Goal: Task Accomplishment & Management: Manage account settings

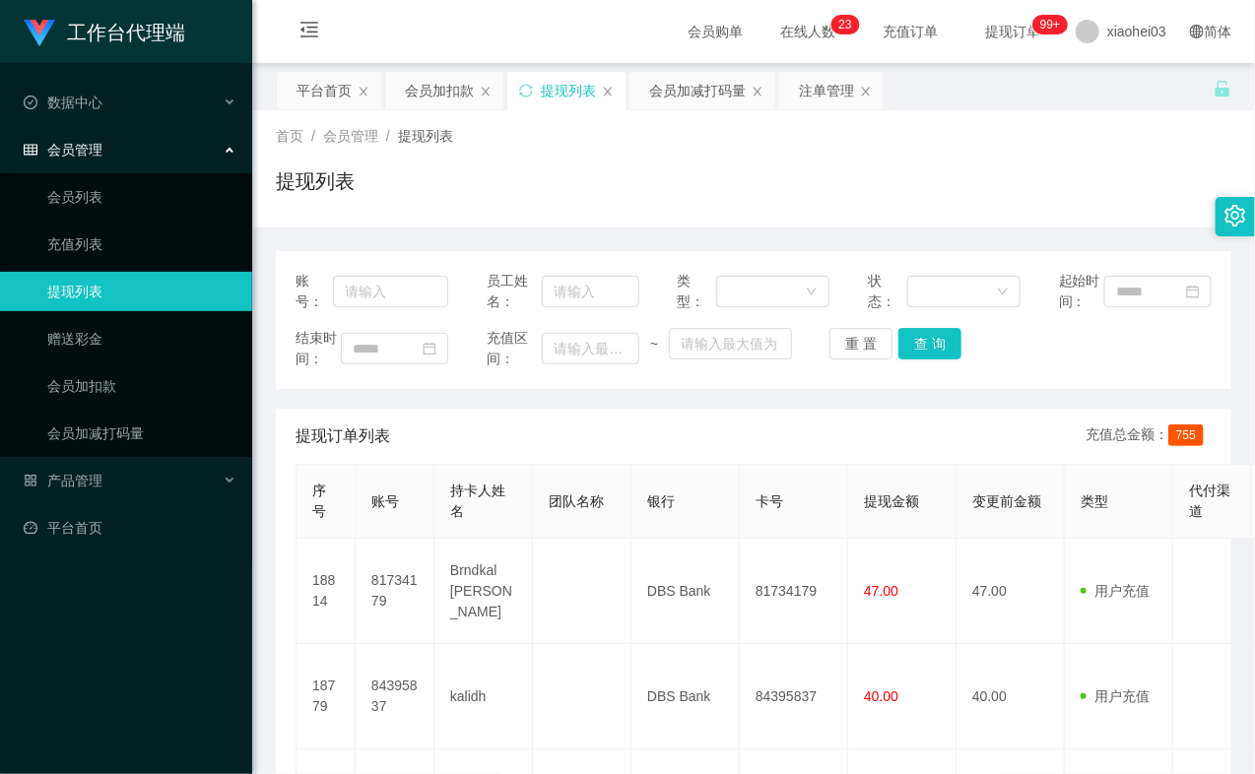
click at [957, 187] on div "提现列表" at bounding box center [753, 188] width 955 height 45
click at [926, 152] on div "首页 / 会员管理 / 提现列表 / 提现列表" at bounding box center [753, 169] width 955 height 86
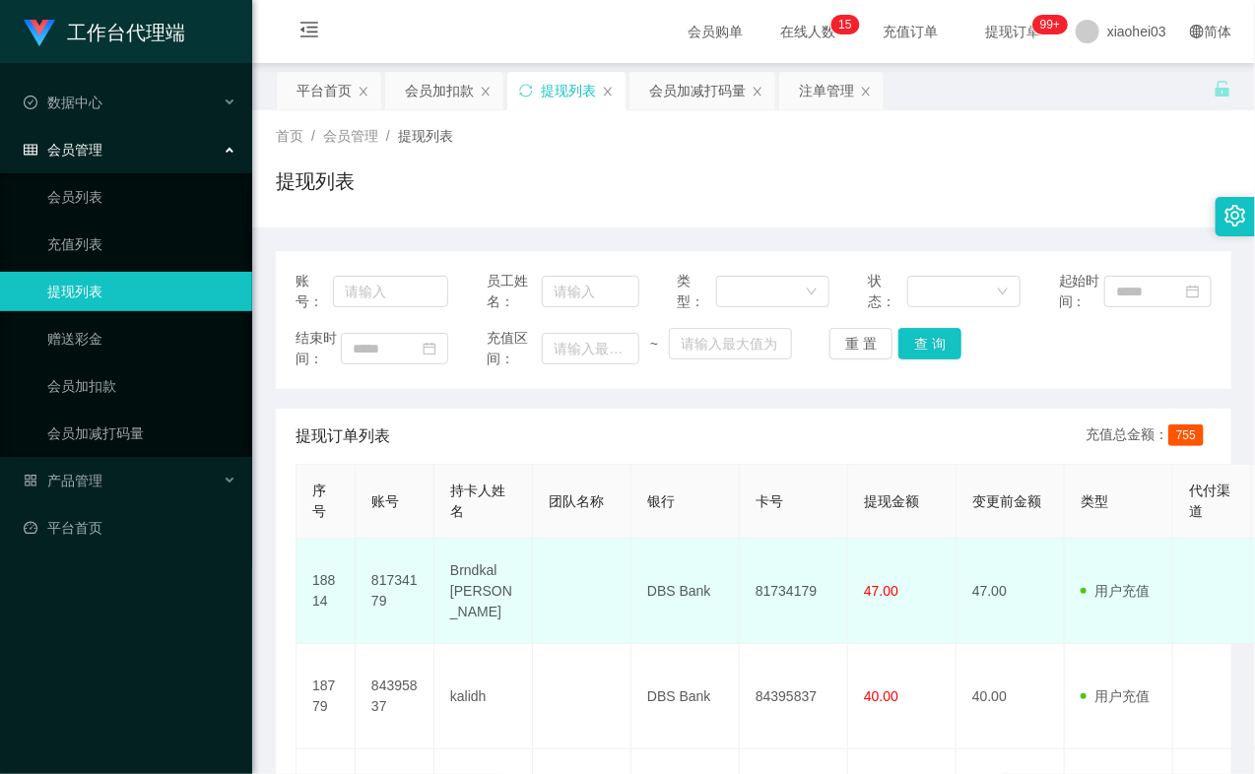
click at [734, 644] on td "DBS Bank" at bounding box center [685, 591] width 108 height 105
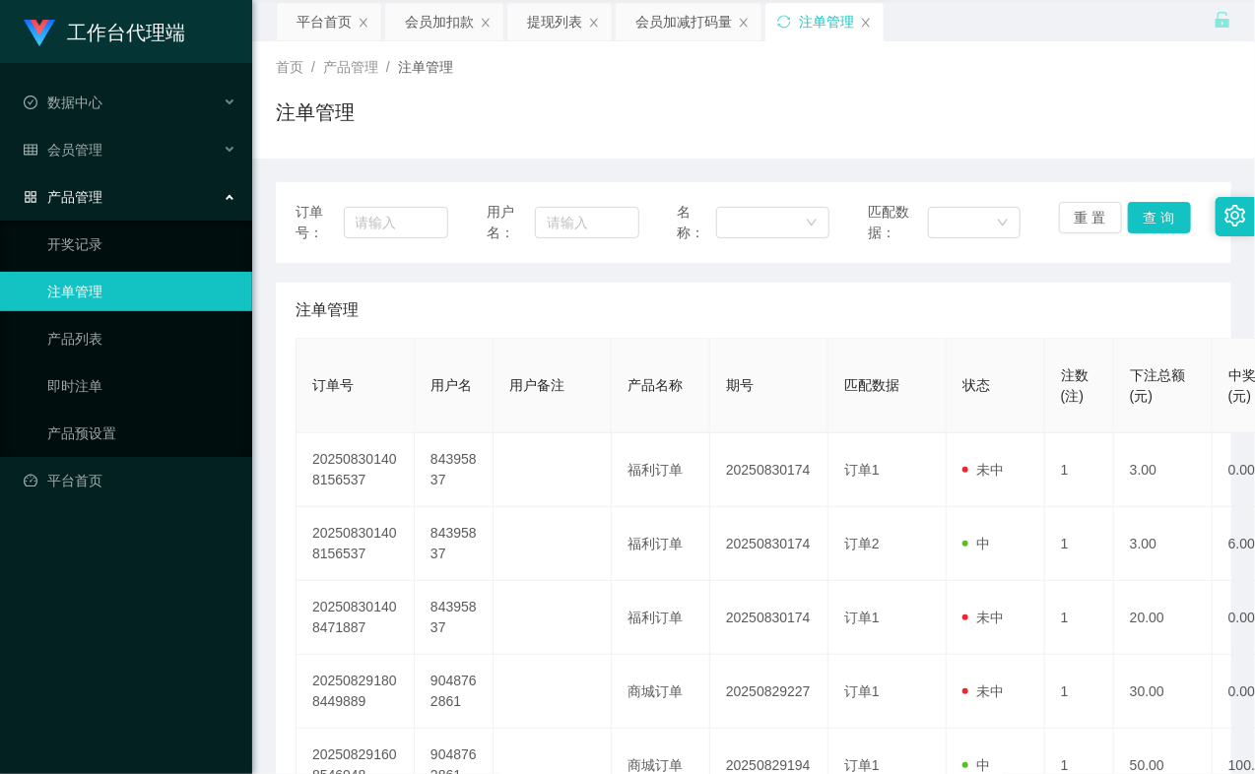
scroll to position [219, 0]
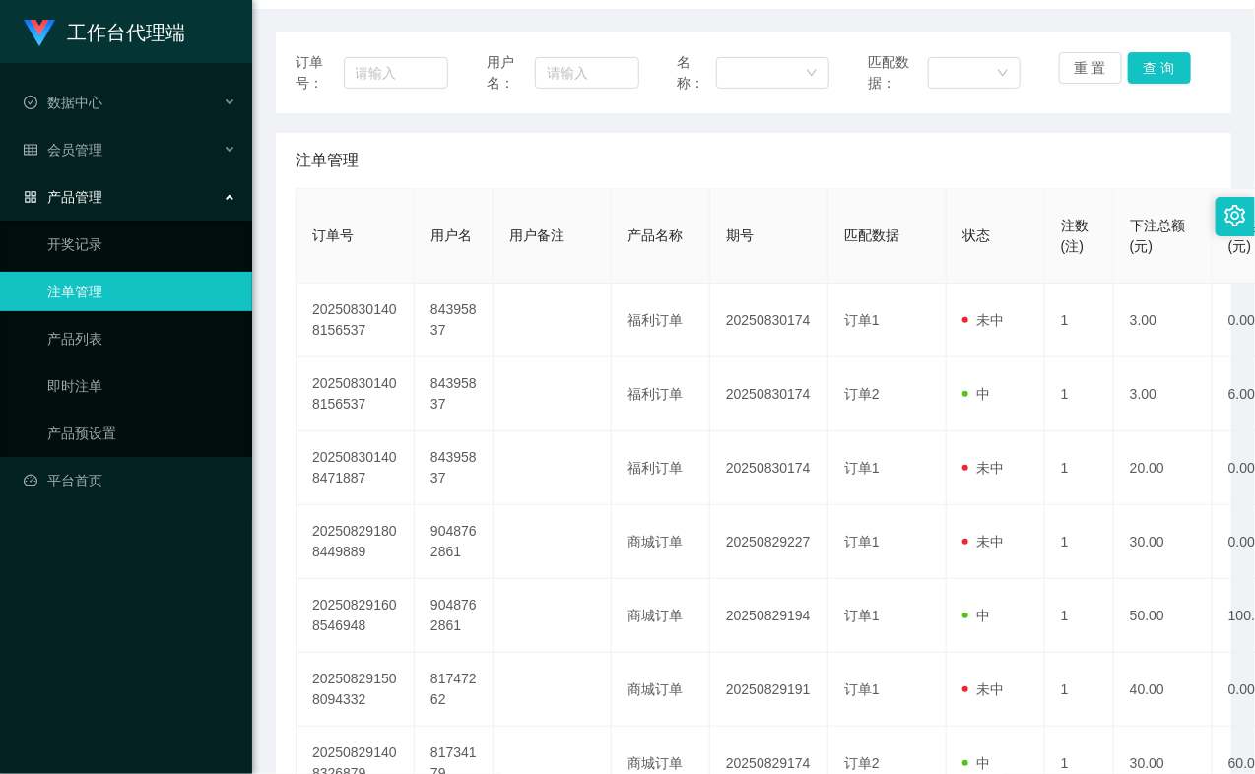
click at [653, 145] on div "注单管理" at bounding box center [753, 160] width 916 height 55
